Goal: Information Seeking & Learning: Learn about a topic

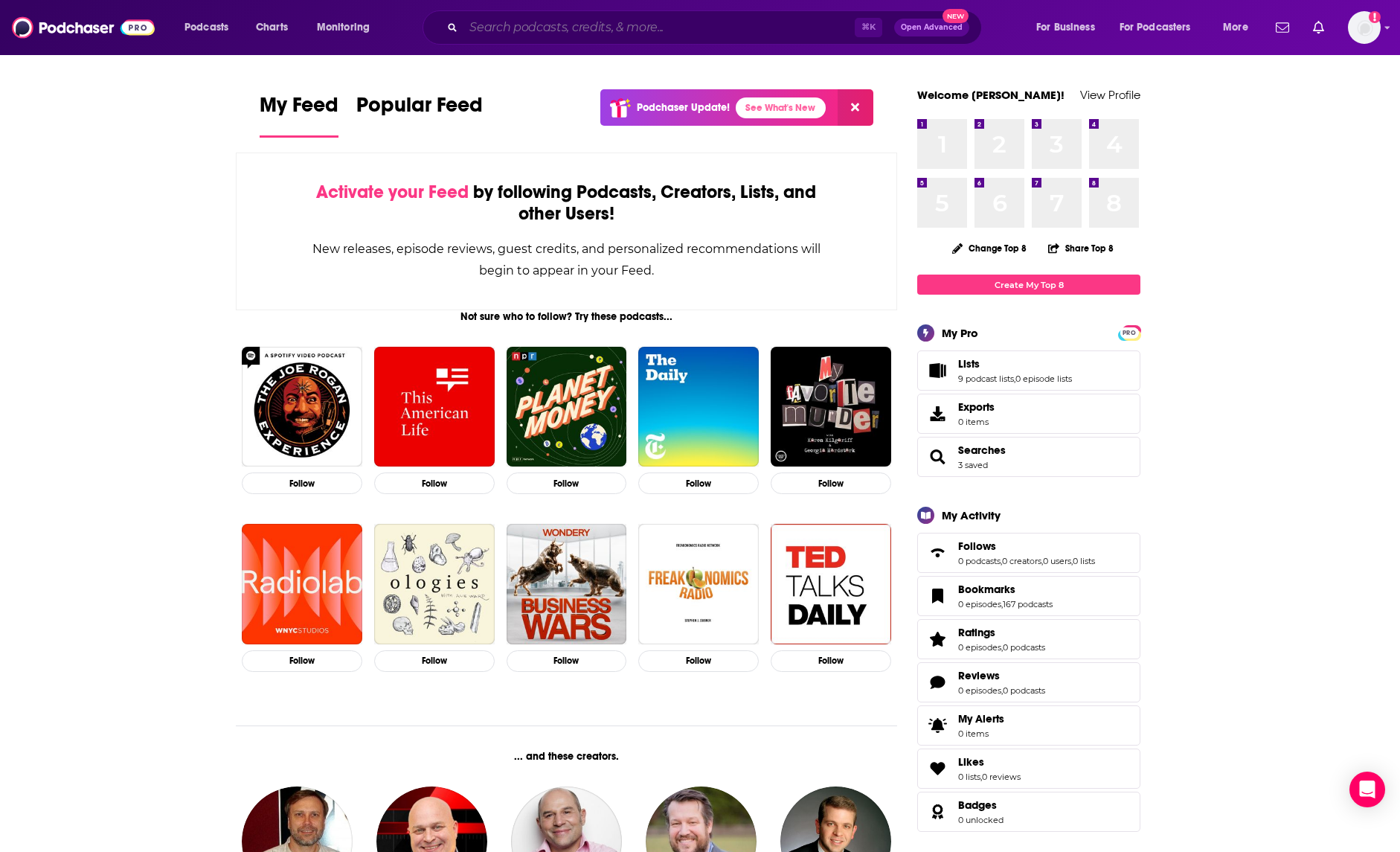
click at [557, 33] on input "Search podcasts, credits, & more..." at bounding box center [658, 27] width 391 height 24
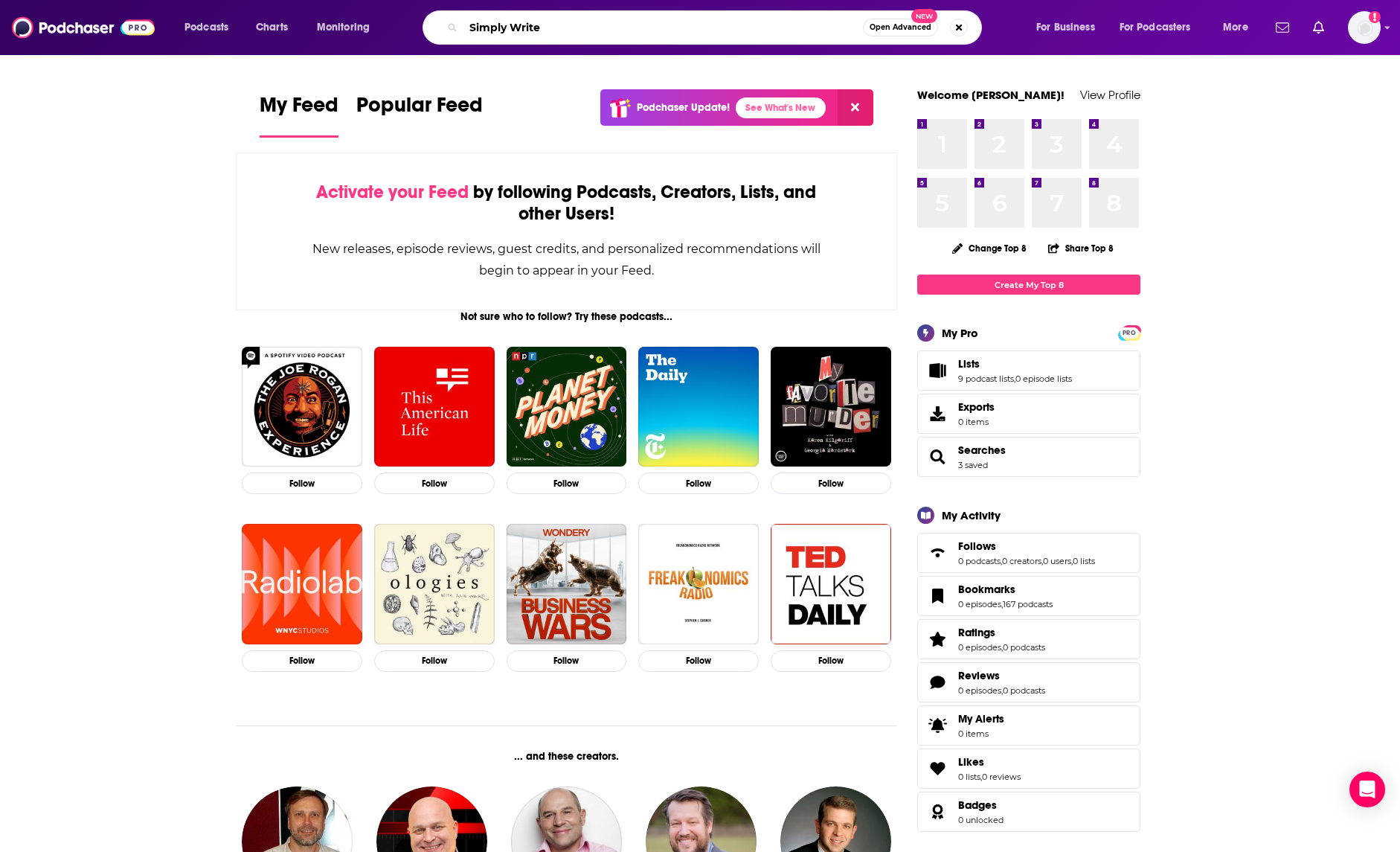
type input "Simply Write"
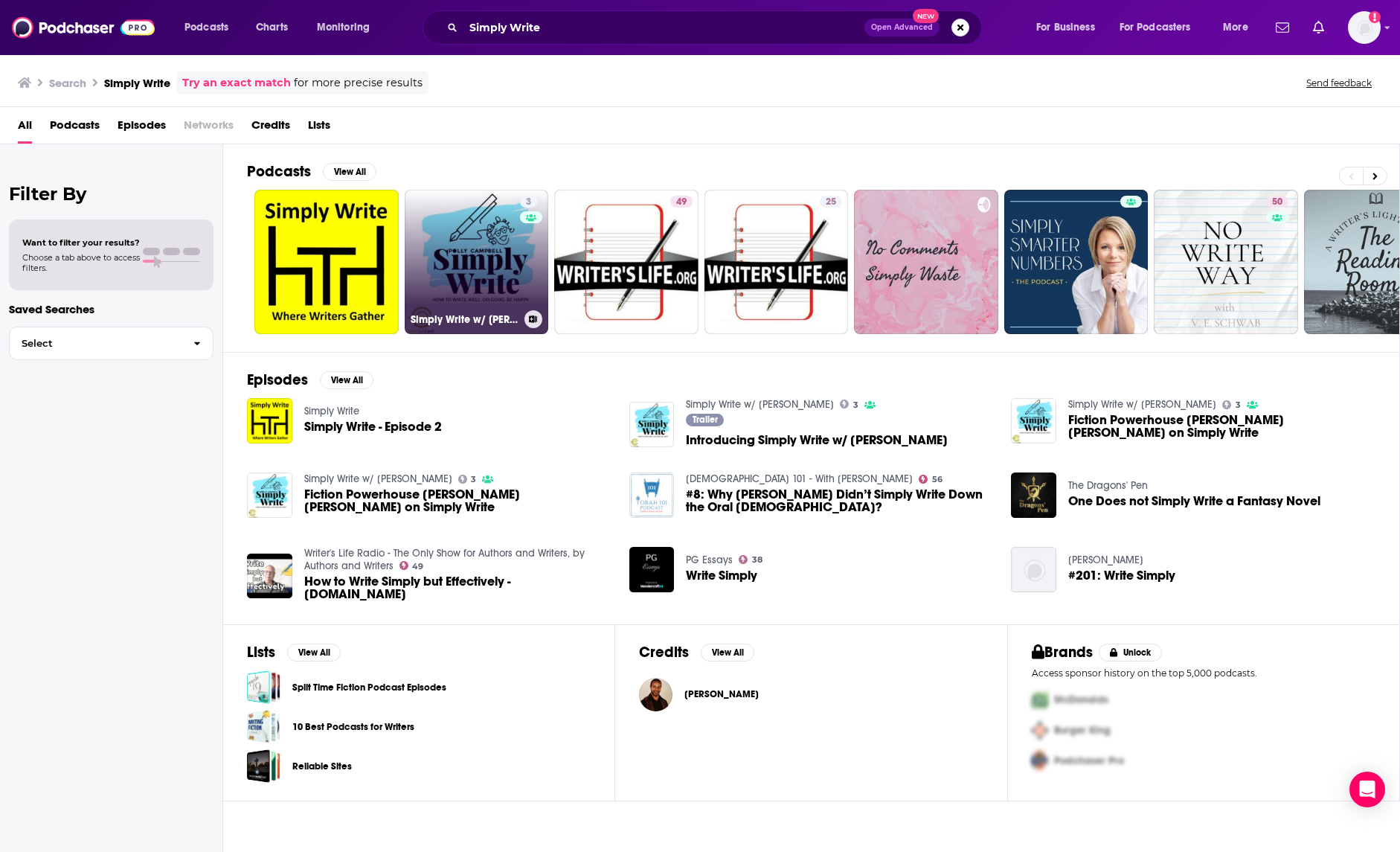
click at [496, 247] on link "3 Simply Write w/ Polly Campbell" at bounding box center [476, 261] width 144 height 144
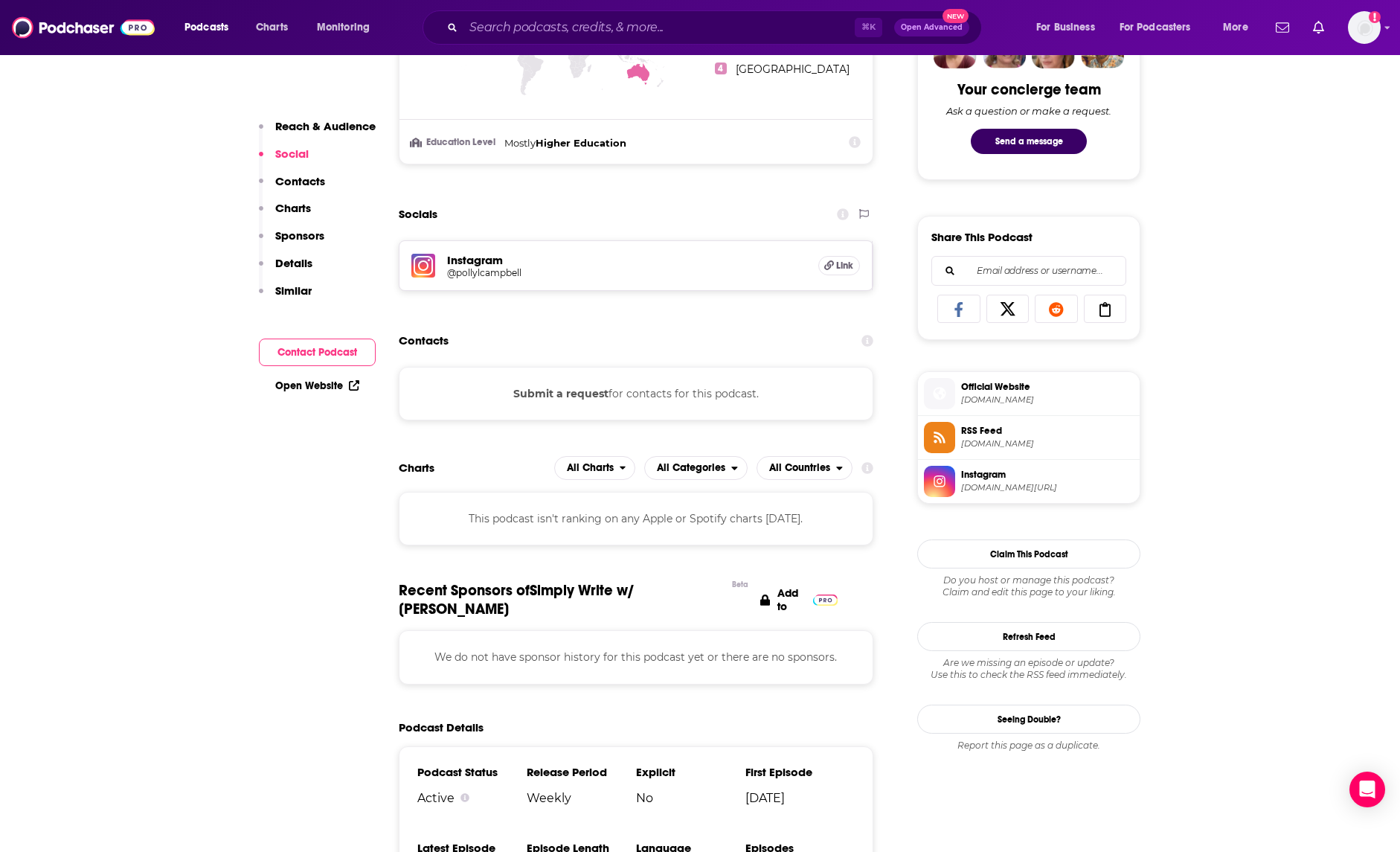
scroll to position [755, 0]
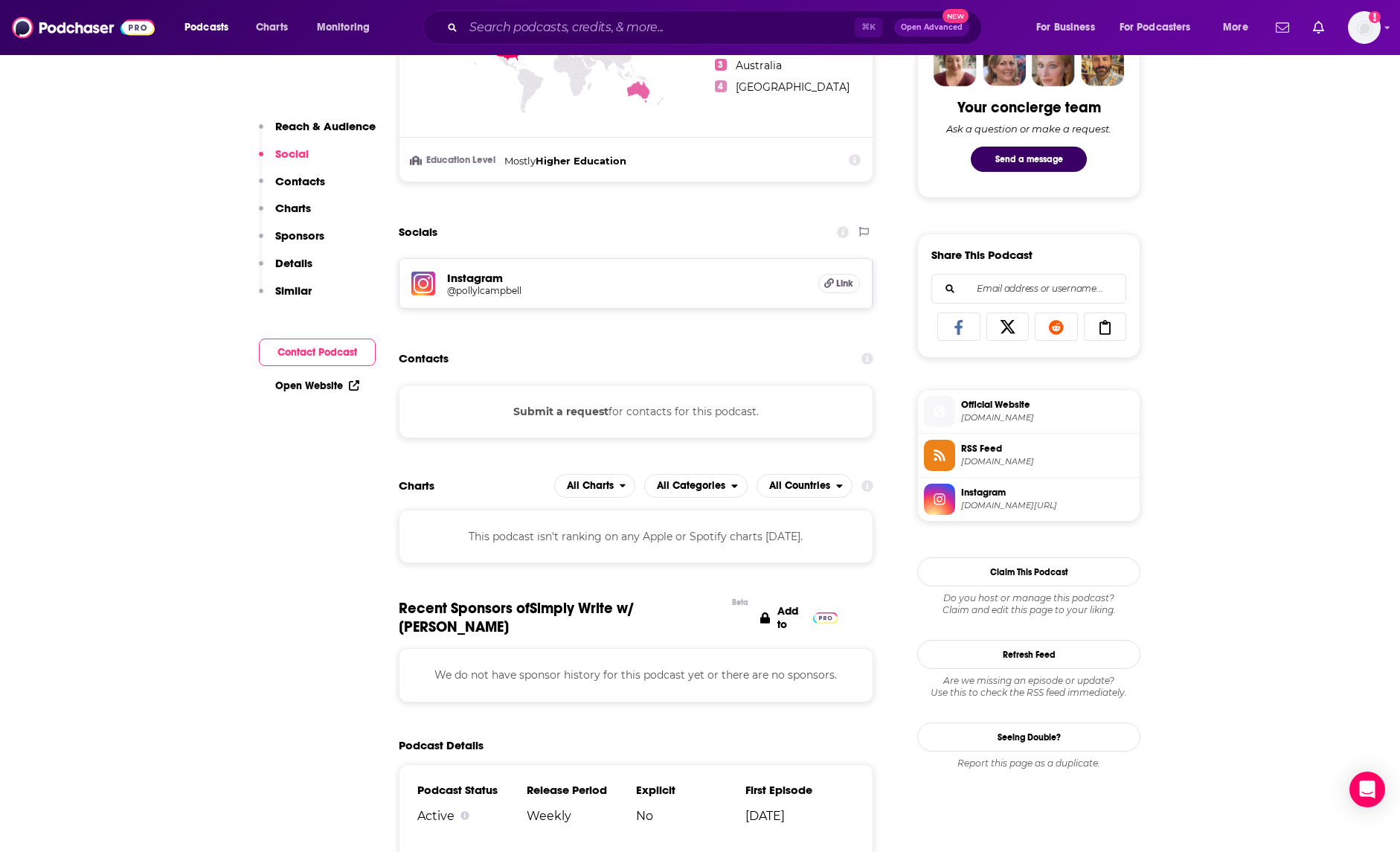
click at [477, 278] on h5 "Instagram" at bounding box center [627, 278] width 359 height 14
click at [497, 285] on h5 "Instagram" at bounding box center [627, 278] width 359 height 14
click at [850, 285] on span "Link" at bounding box center [844, 284] width 17 height 12
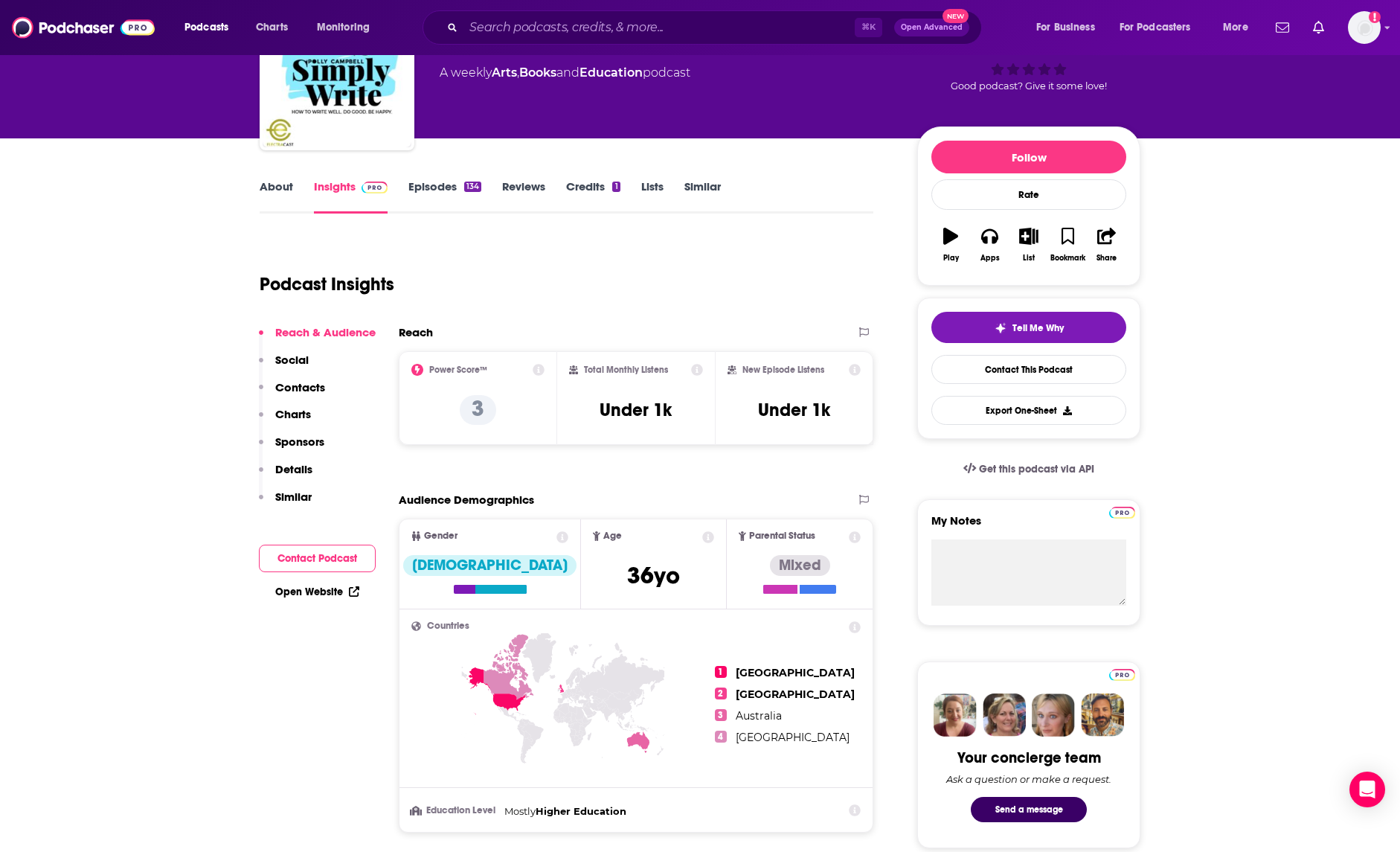
scroll to position [0, 0]
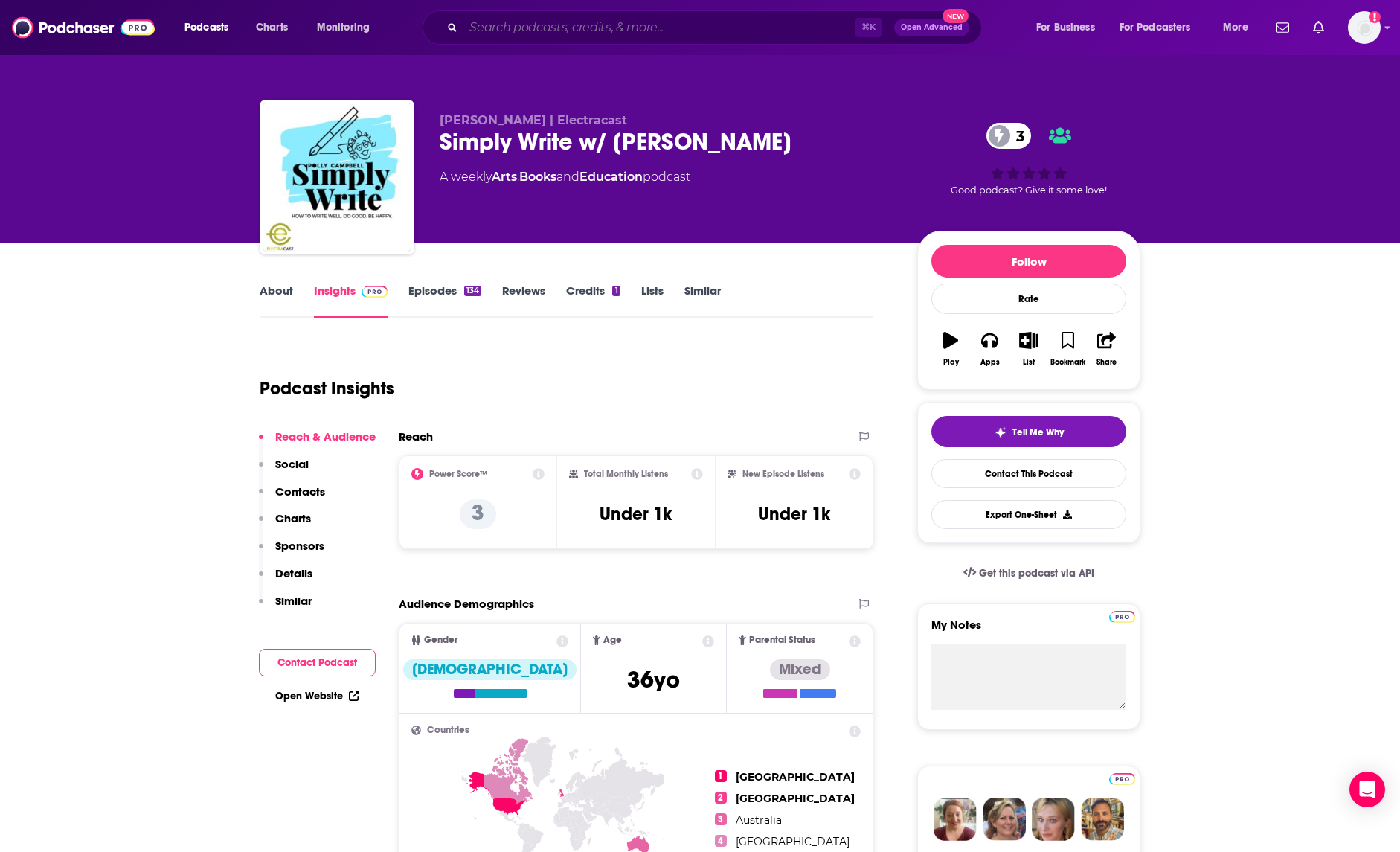
click at [540, 25] on input "Search podcasts, credits, & more..." at bounding box center [658, 27] width 391 height 24
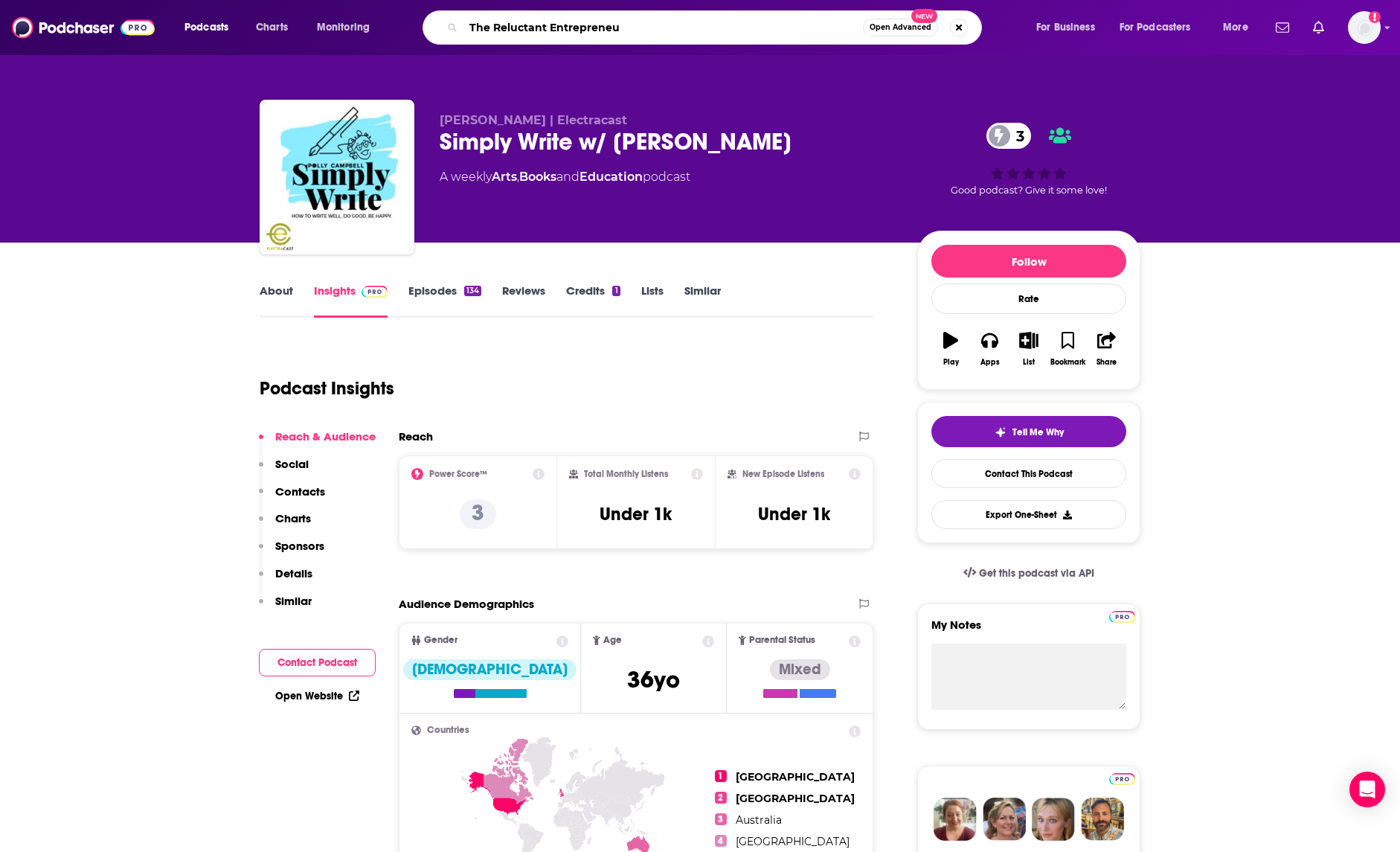
type input "The Reluctant Entrepreneur"
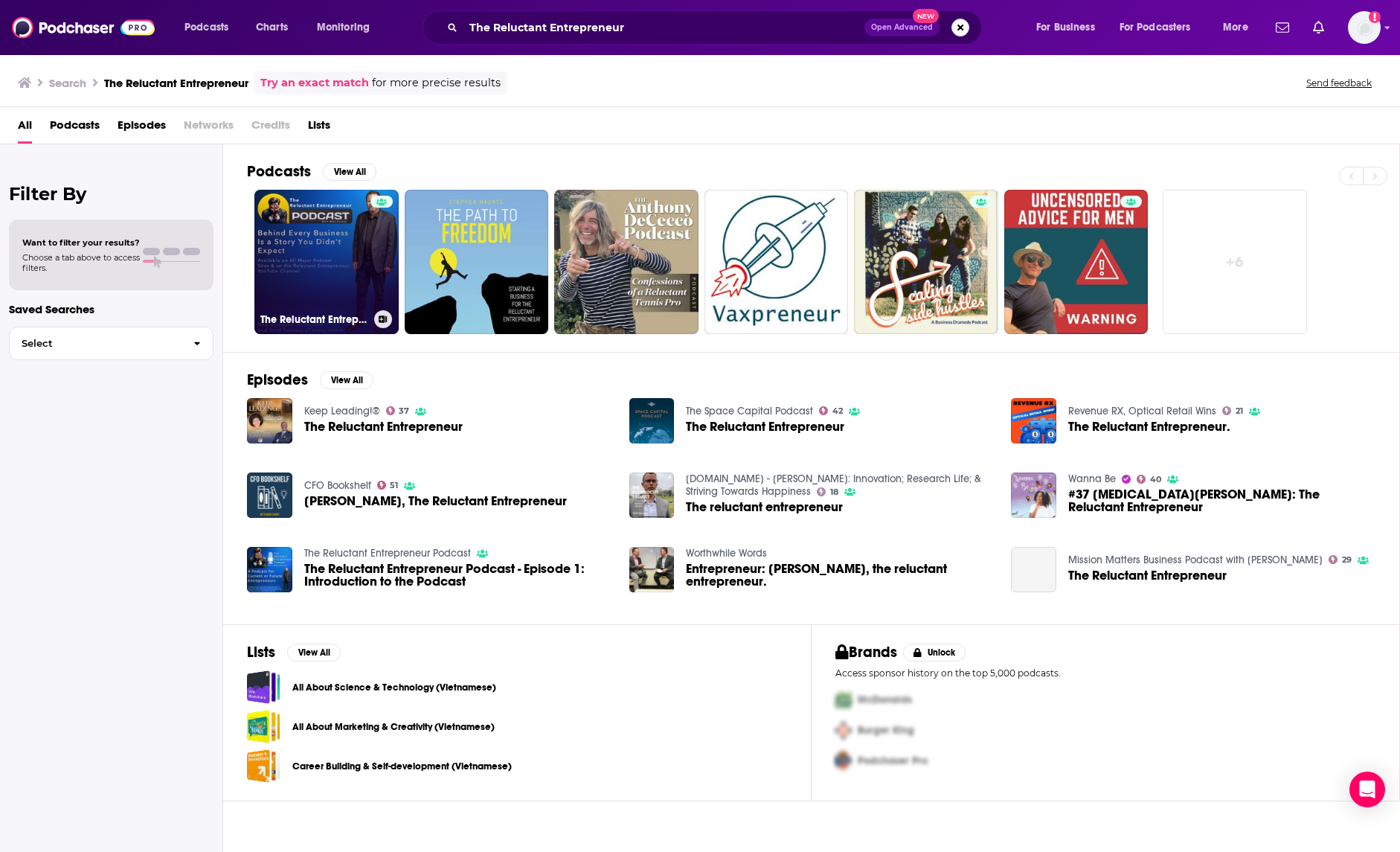
click at [315, 246] on link "The Reluctant Entrepreneur Podcast" at bounding box center [326, 261] width 144 height 144
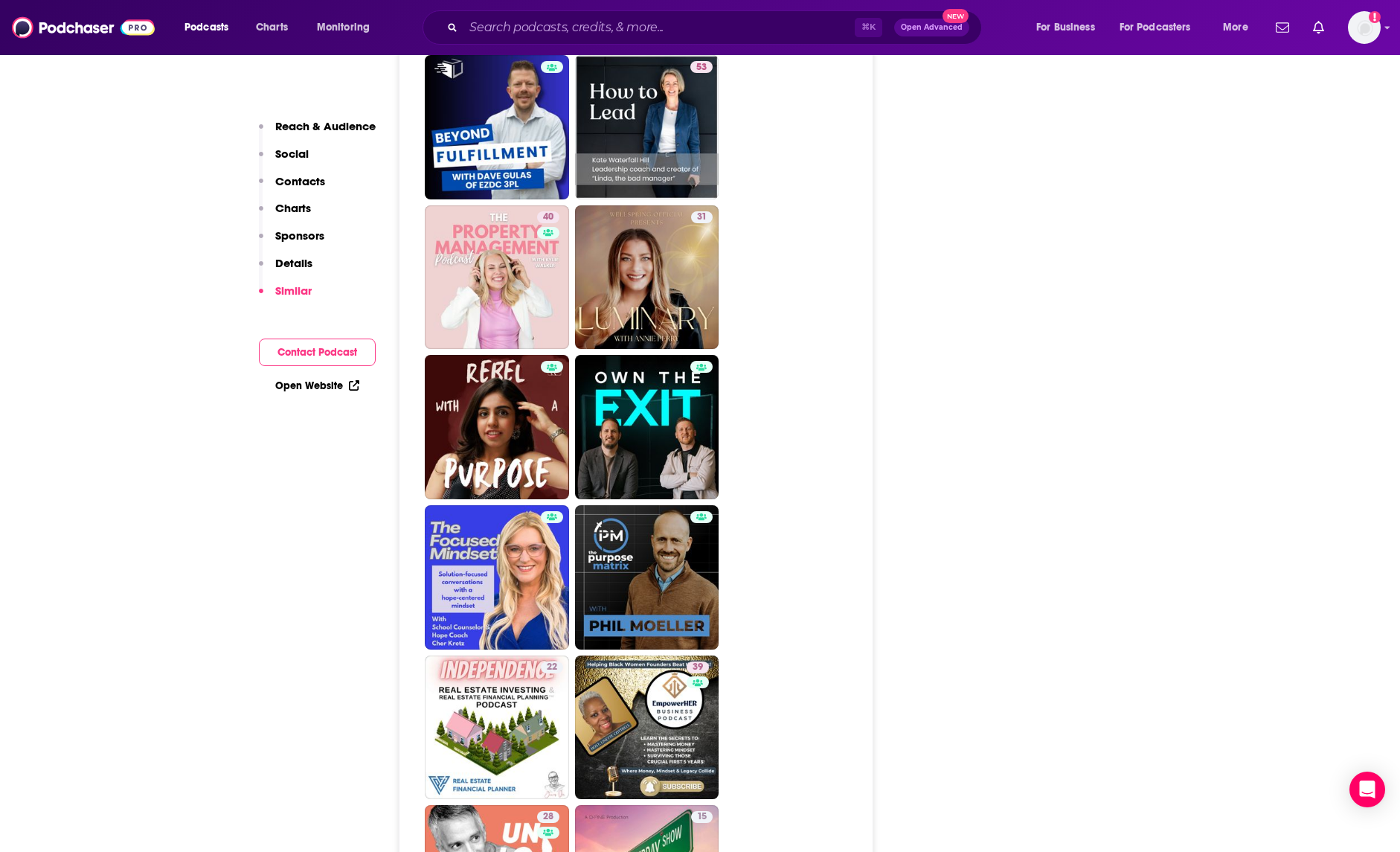
scroll to position [1998, 0]
